Goal: Task Accomplishment & Management: Manage account settings

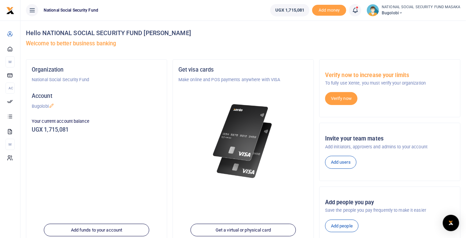
click at [356, 14] on link at bounding box center [355, 10] width 12 height 12
click at [326, 45] on h6 "Transactions to act upon" at bounding box center [318, 44] width 76 height 5
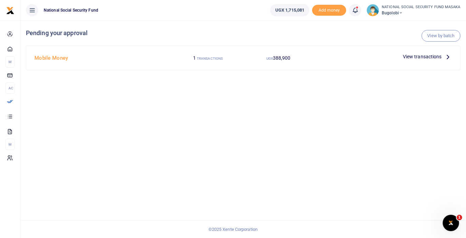
click at [448, 58] on icon at bounding box center [449, 57] width 8 height 8
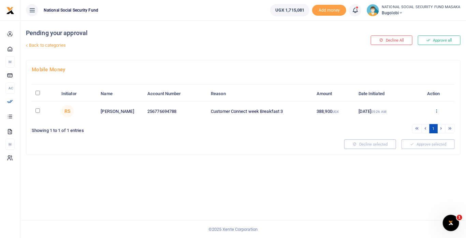
click at [437, 110] on icon at bounding box center [437, 111] width 4 height 5
click at [409, 122] on link "Approve" at bounding box center [412, 123] width 54 height 10
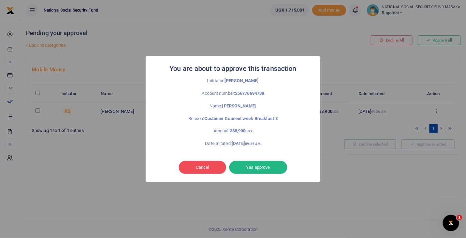
click at [277, 167] on button "Yes approve" at bounding box center [258, 167] width 58 height 13
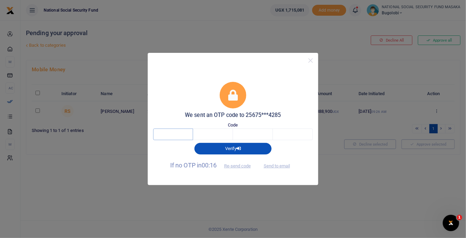
click at [183, 135] on input "text" at bounding box center [173, 135] width 40 height 12
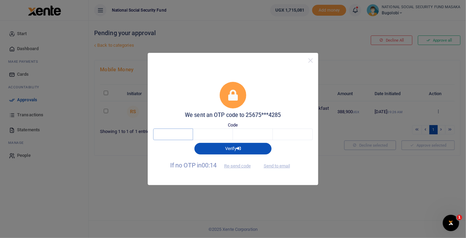
type input "6"
type input "9"
type input "2"
type input "7"
